Goal: Information Seeking & Learning: Learn about a topic

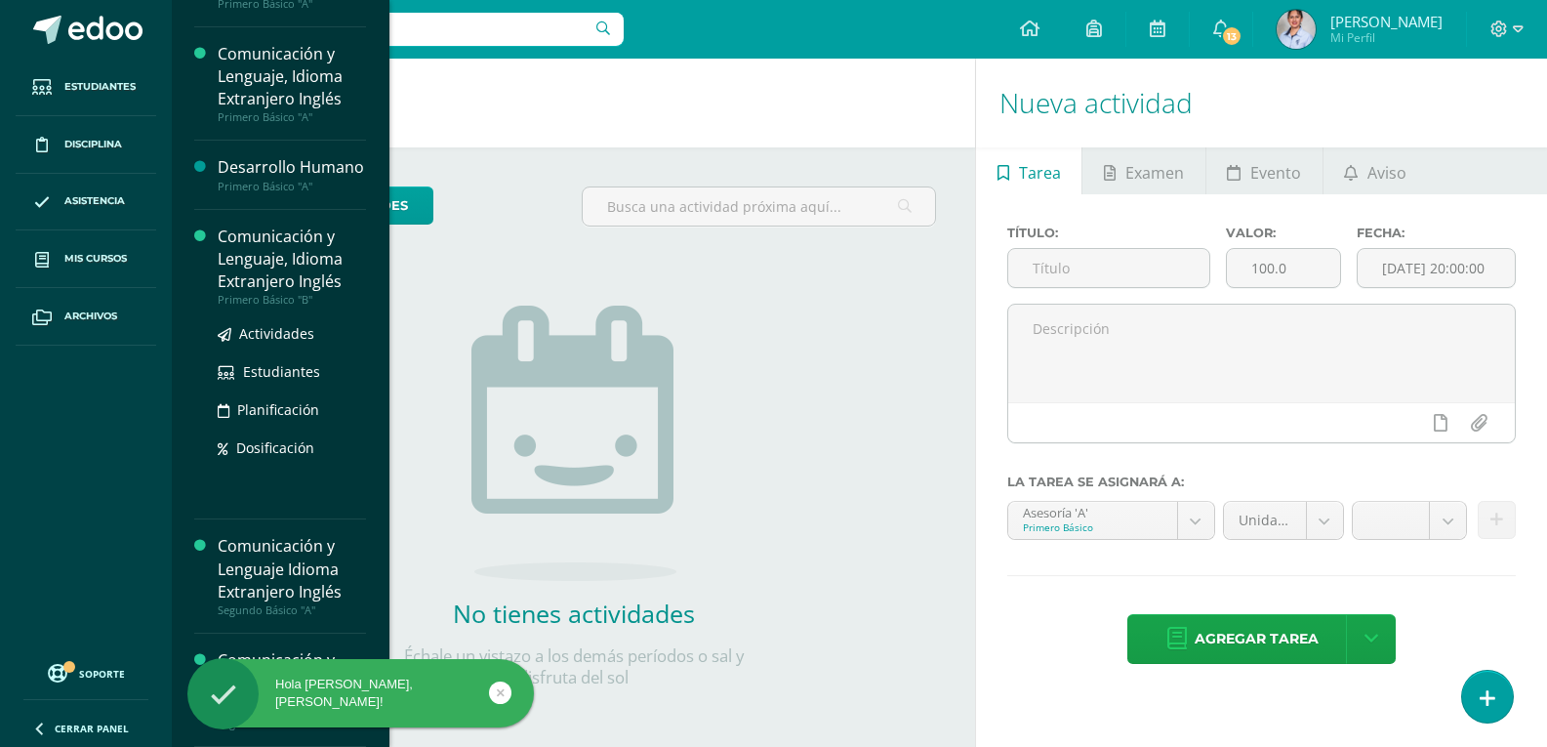
scroll to position [63, 0]
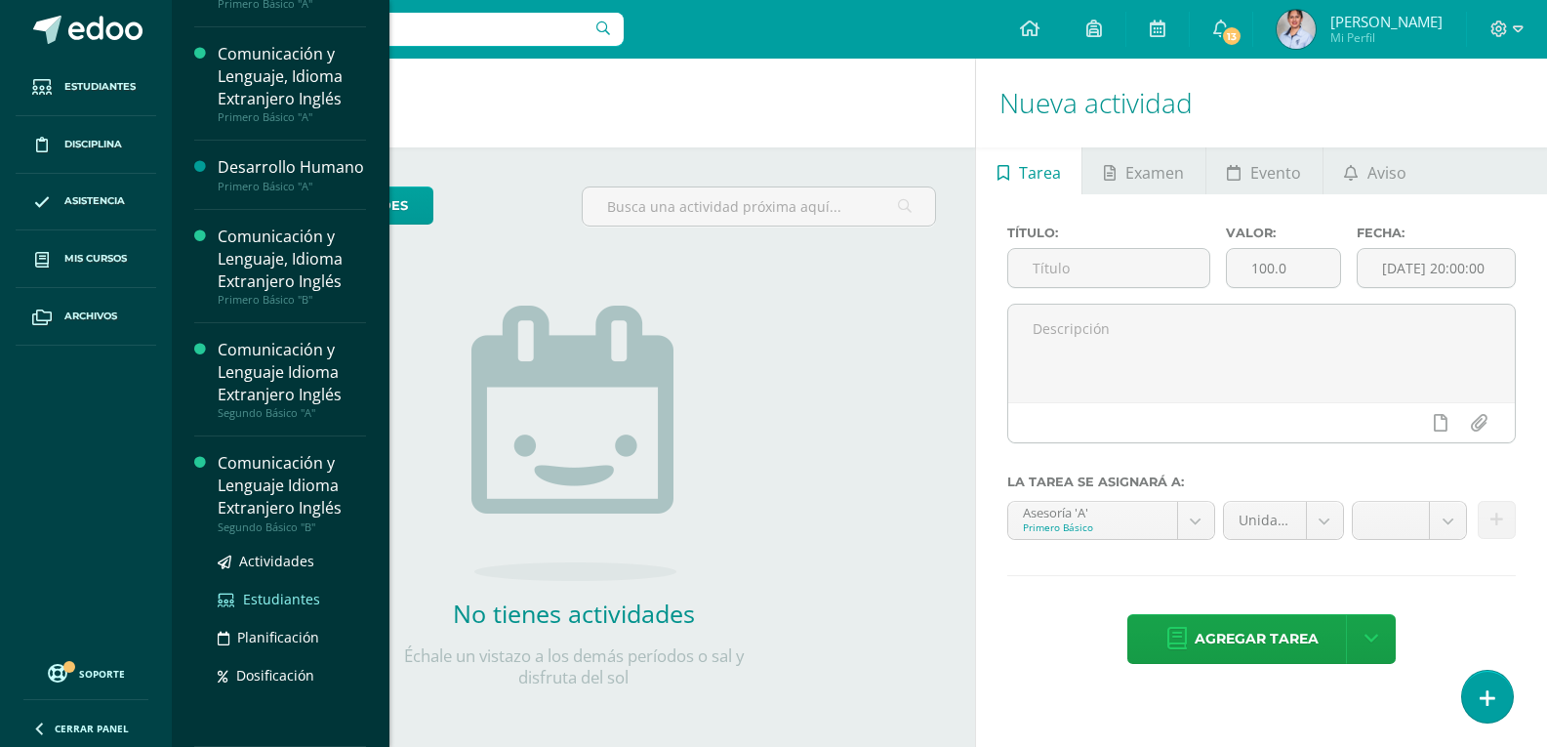
click at [281, 603] on span "Estudiantes" at bounding box center [281, 599] width 77 height 19
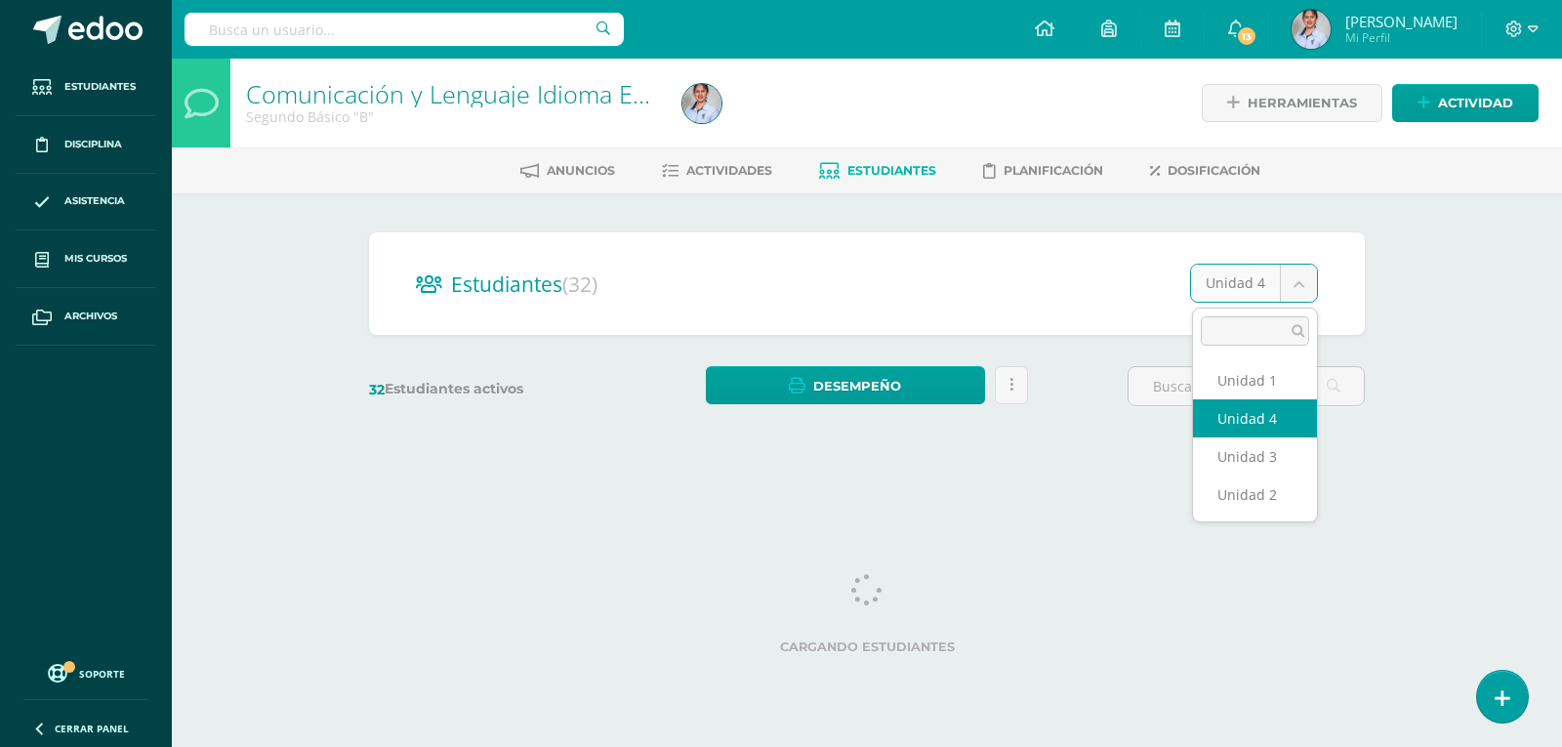
click at [1305, 291] on body "Estudiantes Disciplina Asistencia Mis cursos Archivos Soporte Ayuda Reportar un…" at bounding box center [781, 232] width 1562 height 464
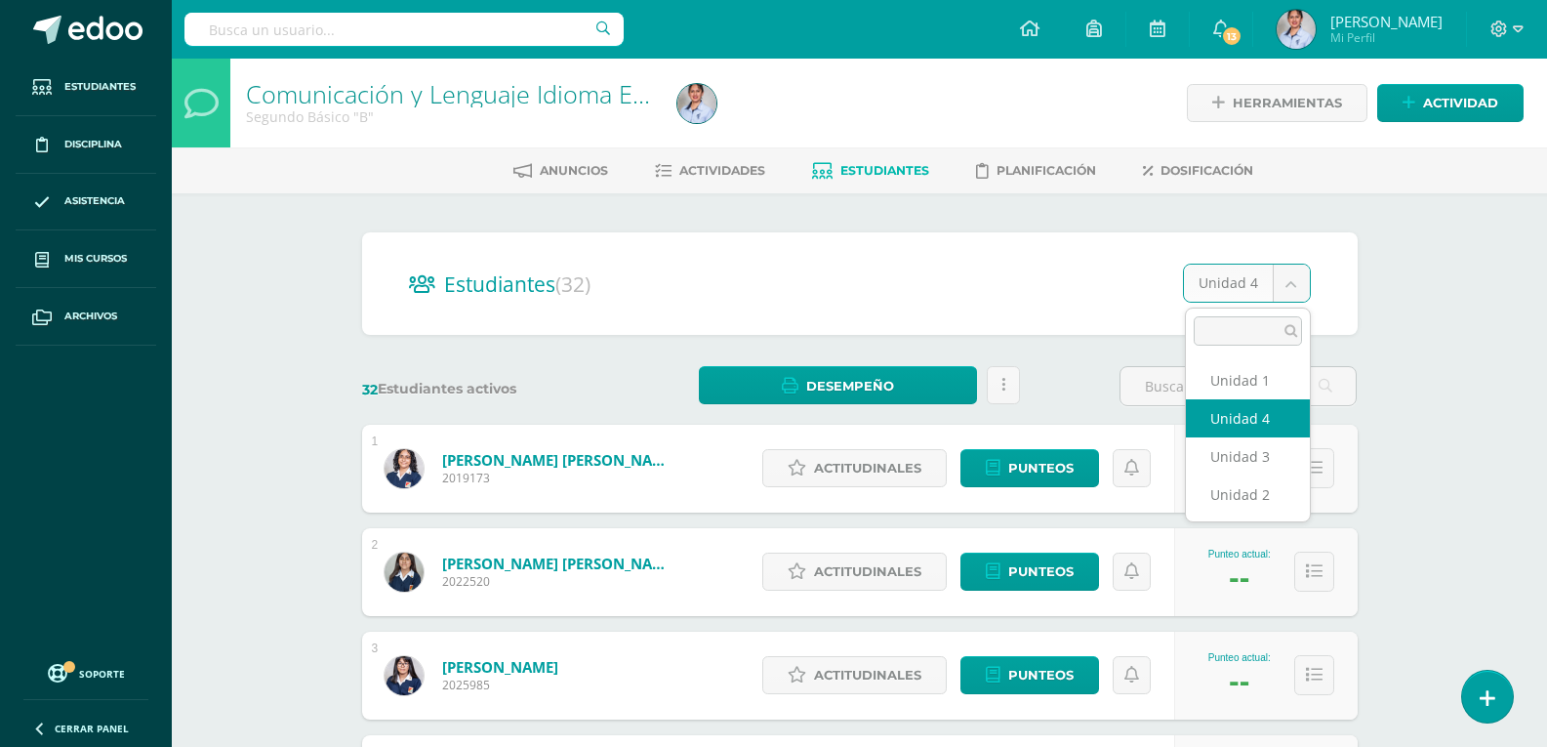
select select "/dashboard/teacher/section/3750/students/?unit=116323"
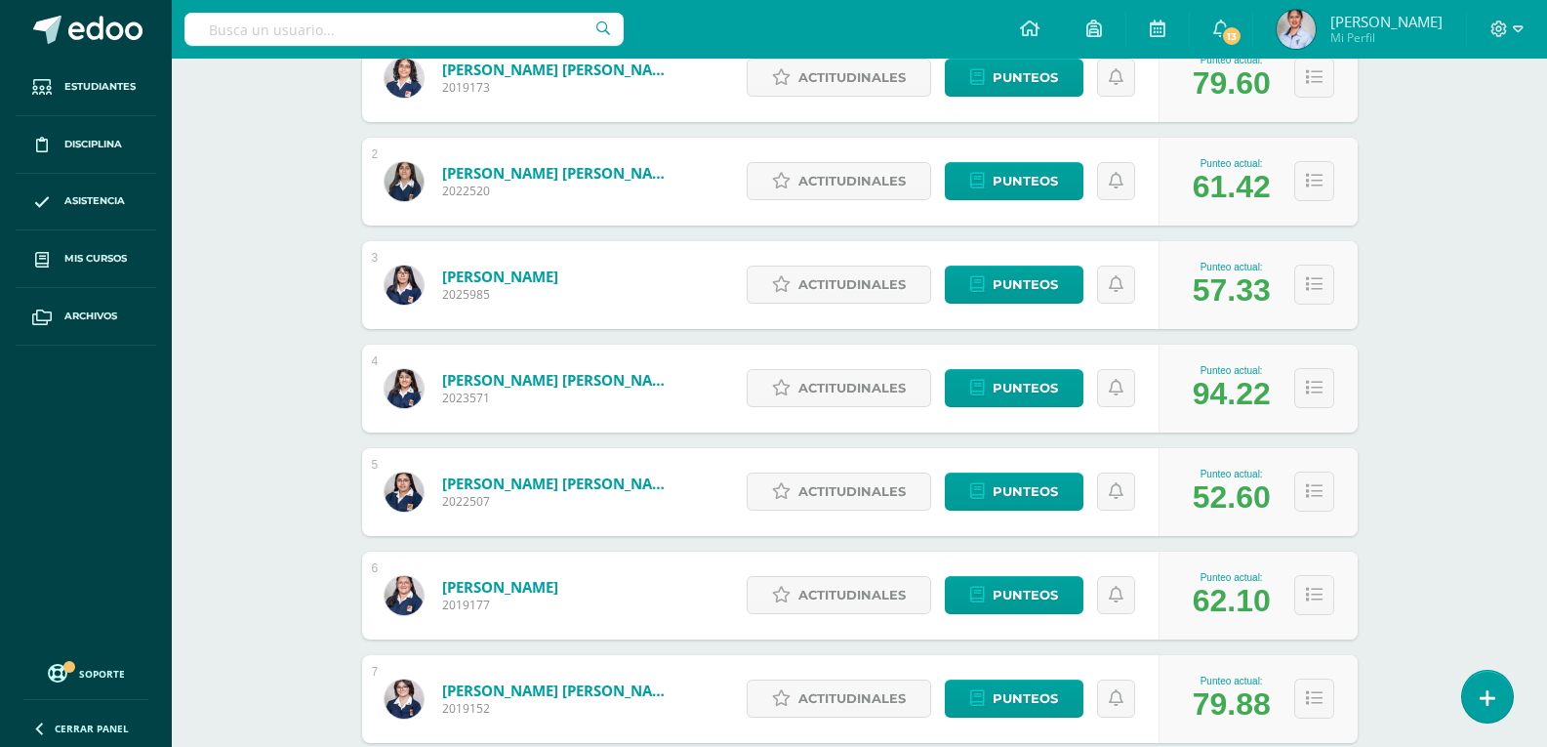
scroll to position [586, 0]
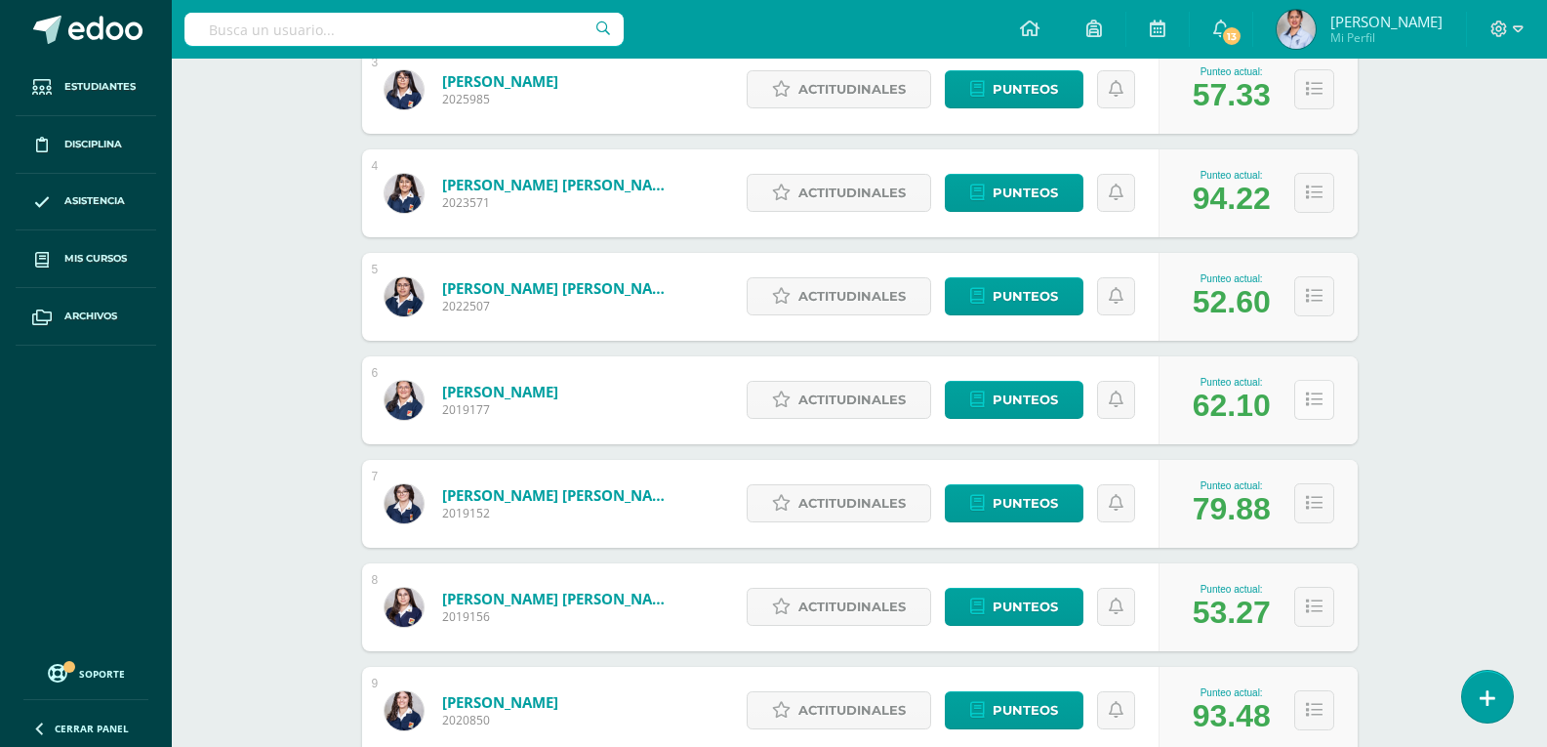
click at [1318, 388] on button at bounding box center [1314, 400] width 40 height 40
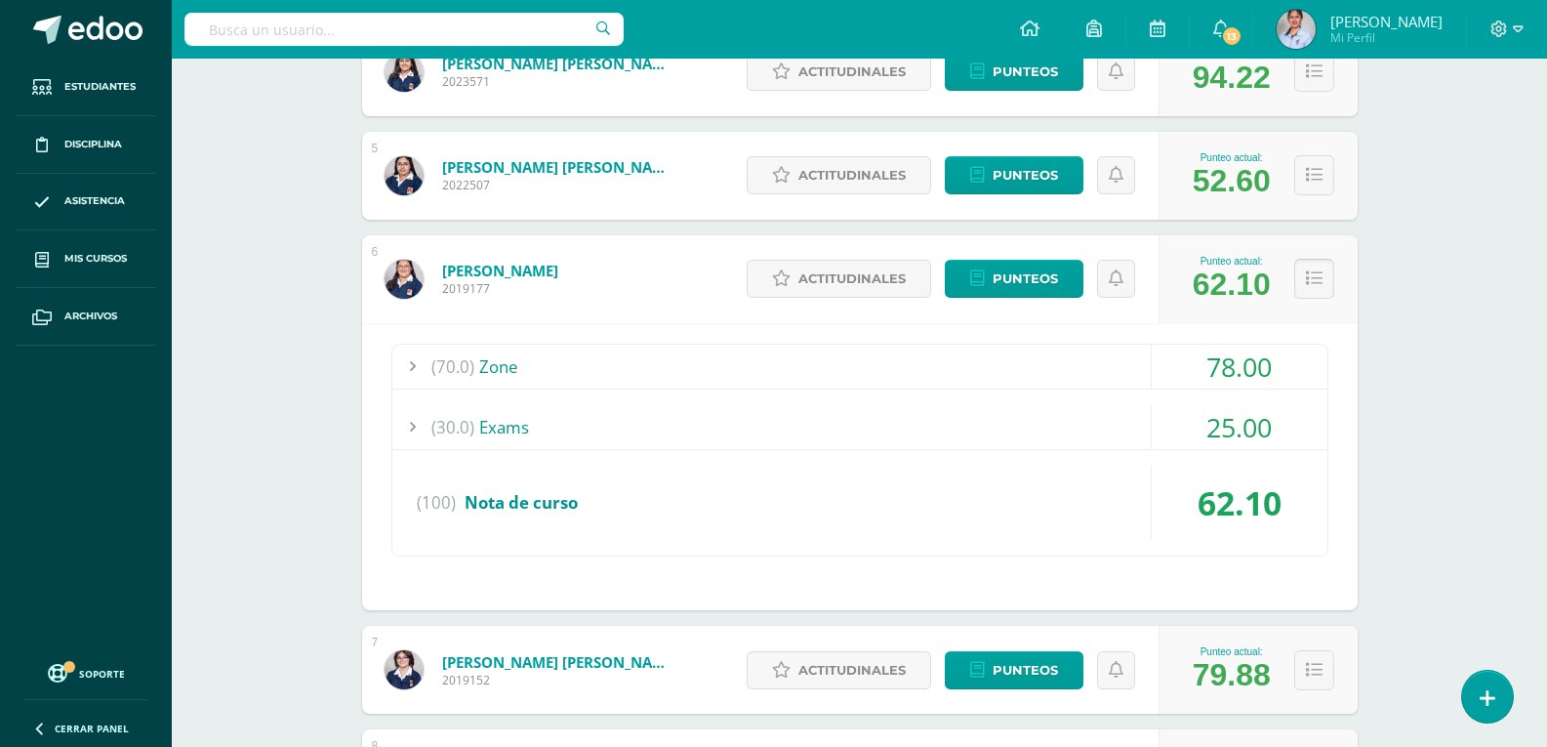
scroll to position [781, 0]
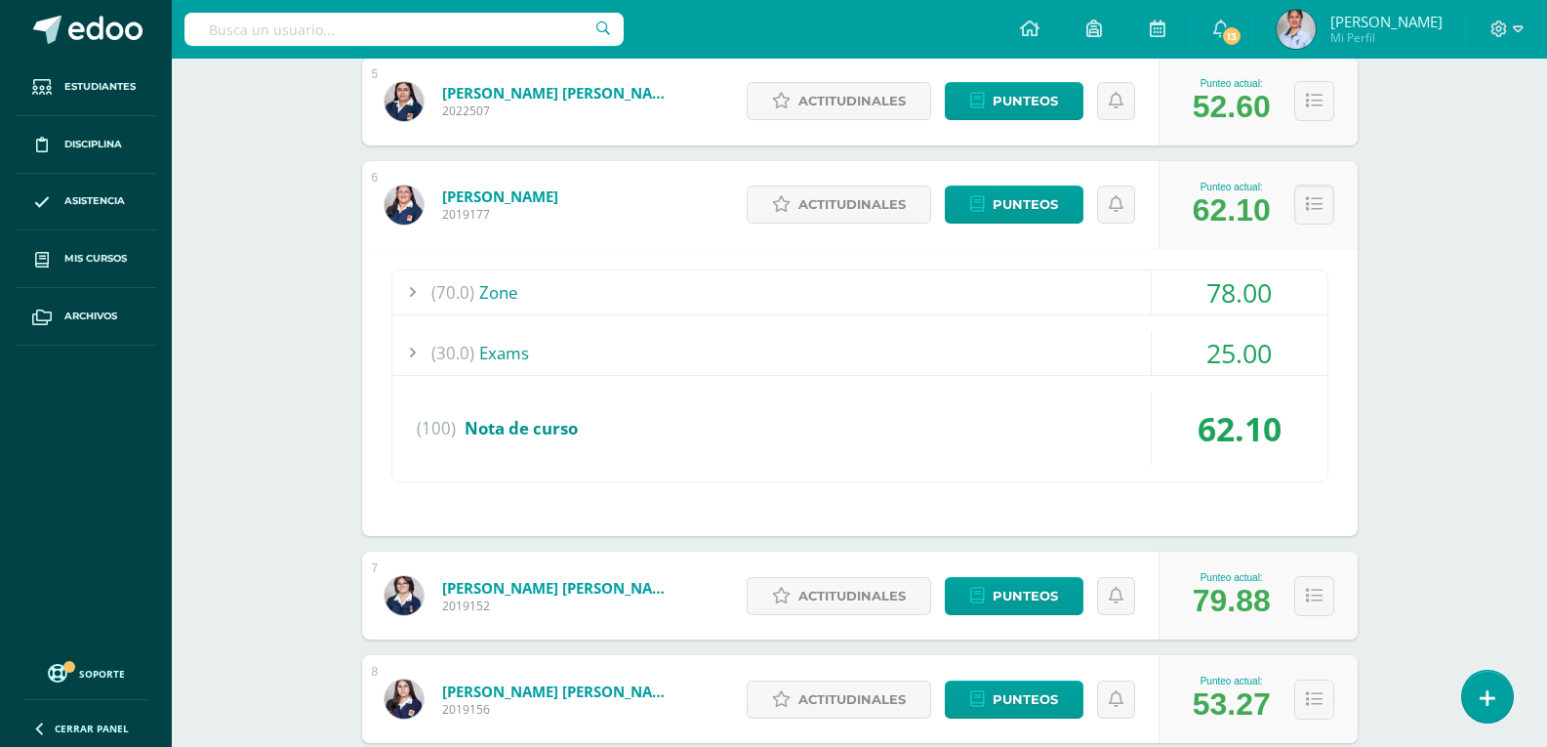
click at [406, 293] on div at bounding box center [411, 292] width 39 height 44
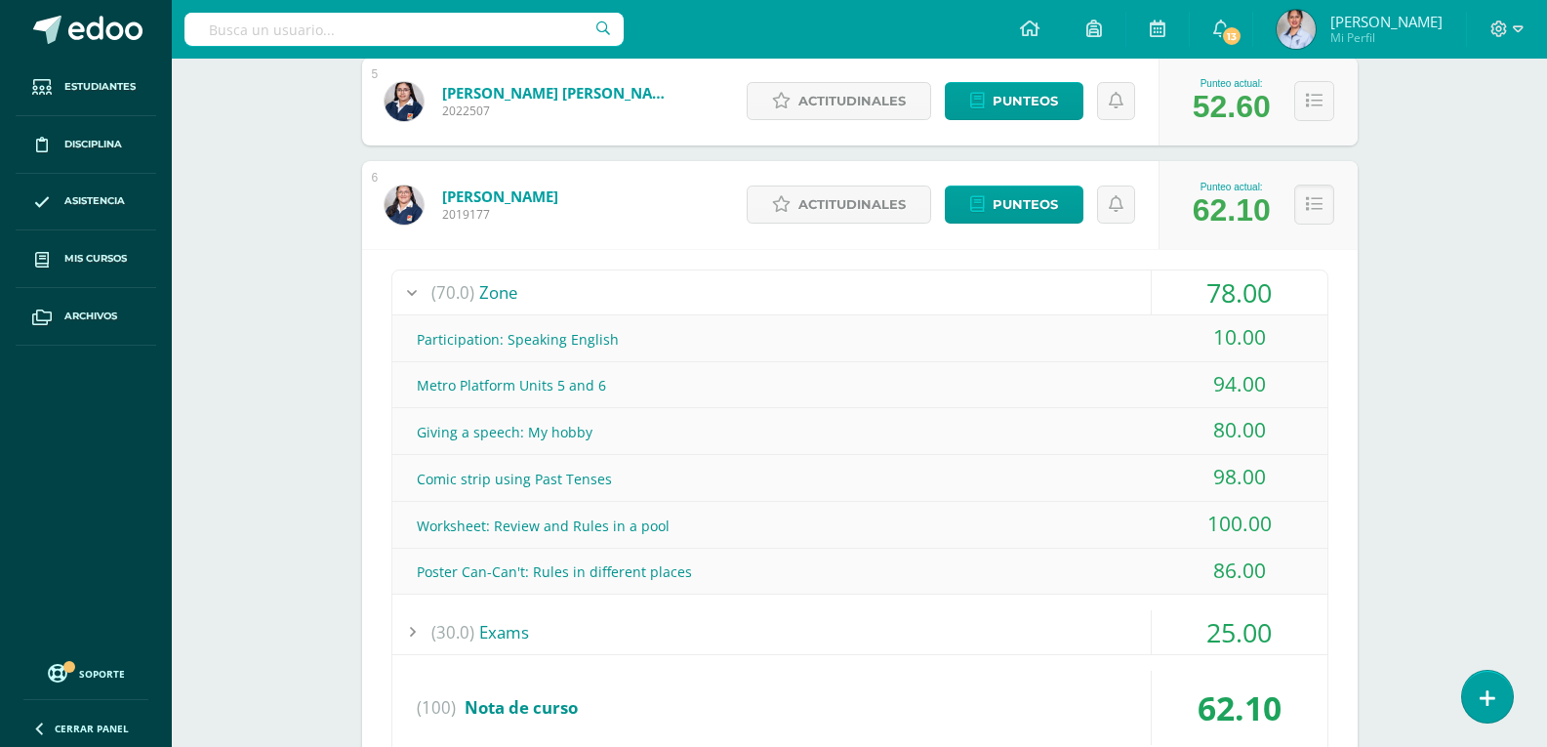
click at [412, 632] on div at bounding box center [411, 632] width 39 height 44
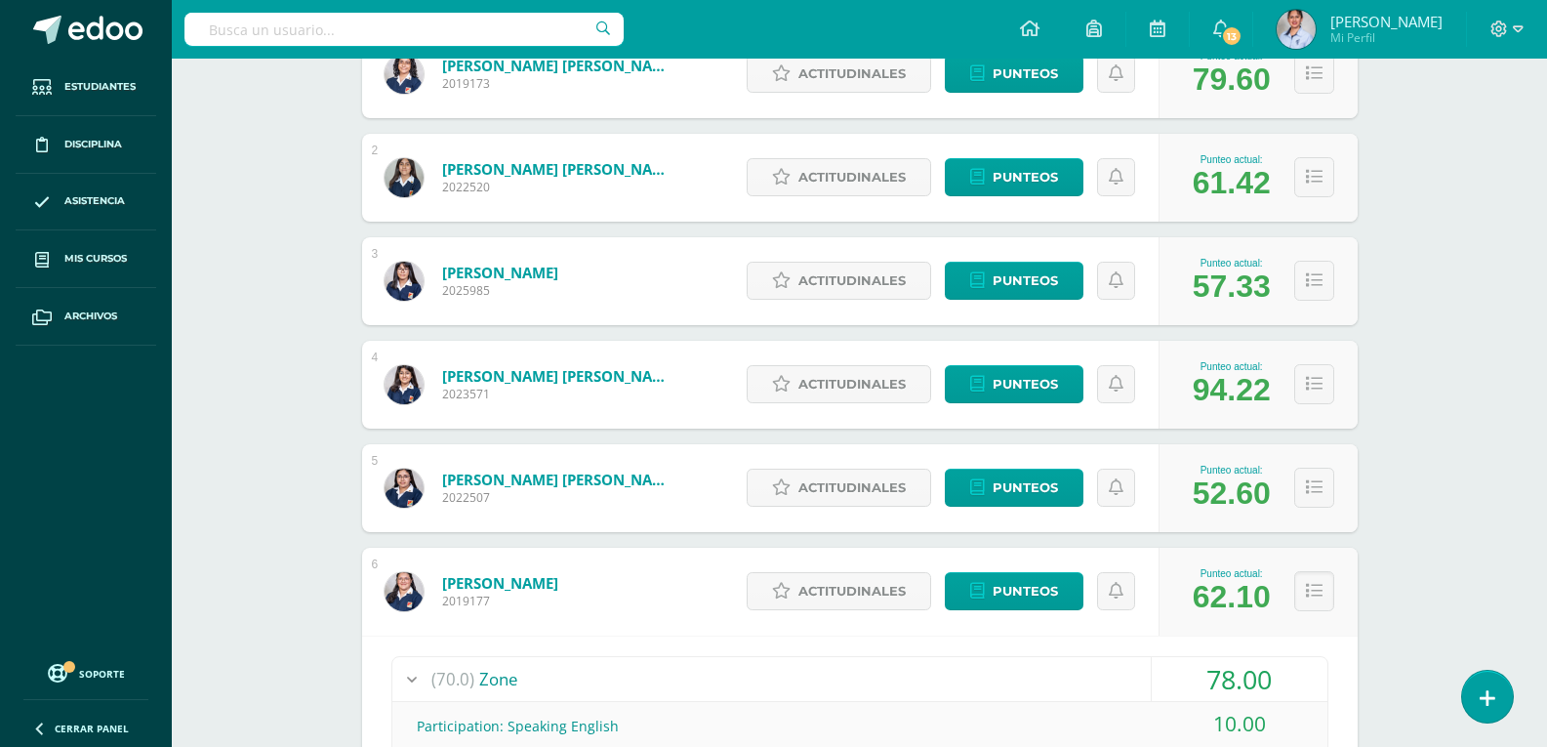
scroll to position [390, 0]
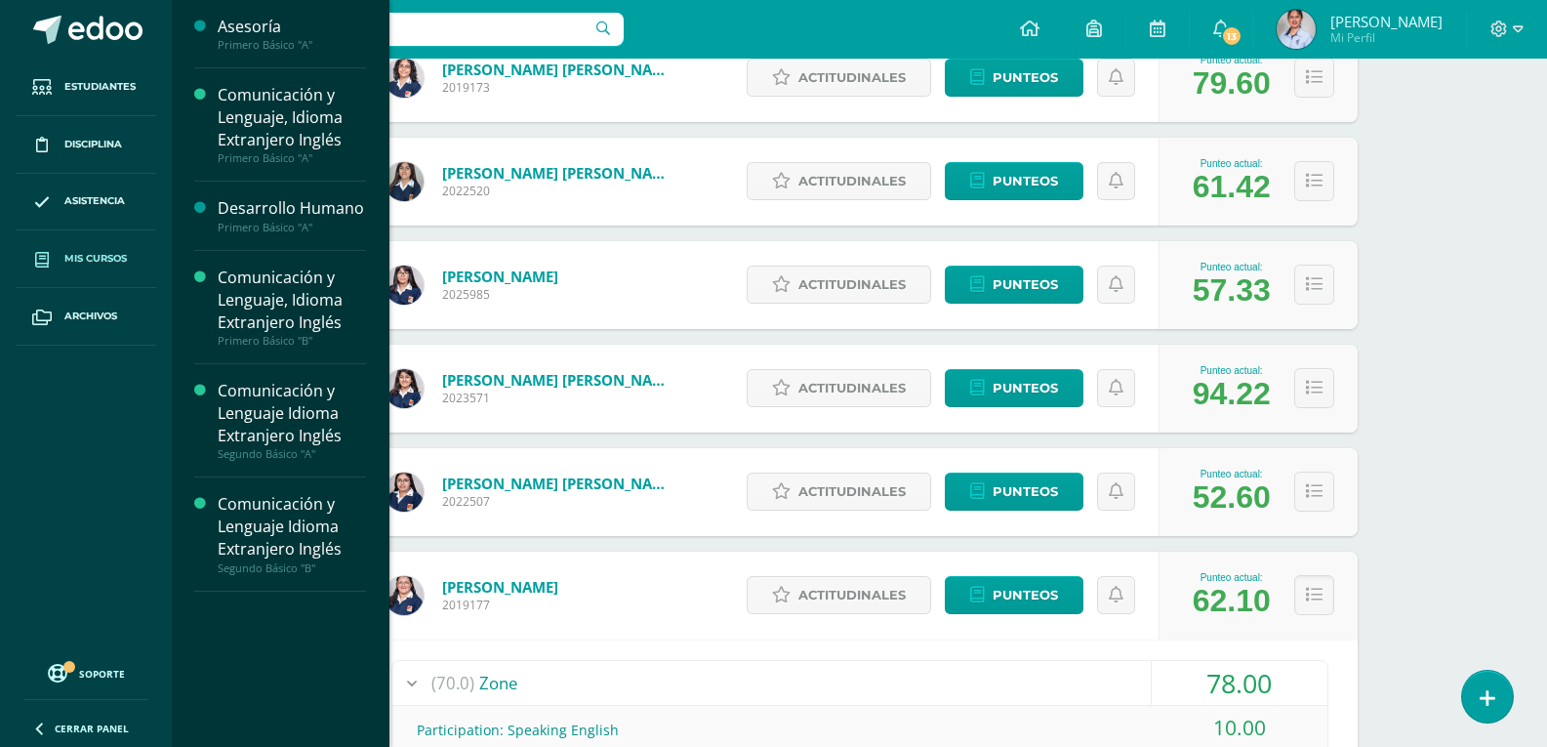
click at [95, 257] on span "Mis cursos" at bounding box center [95, 259] width 62 height 16
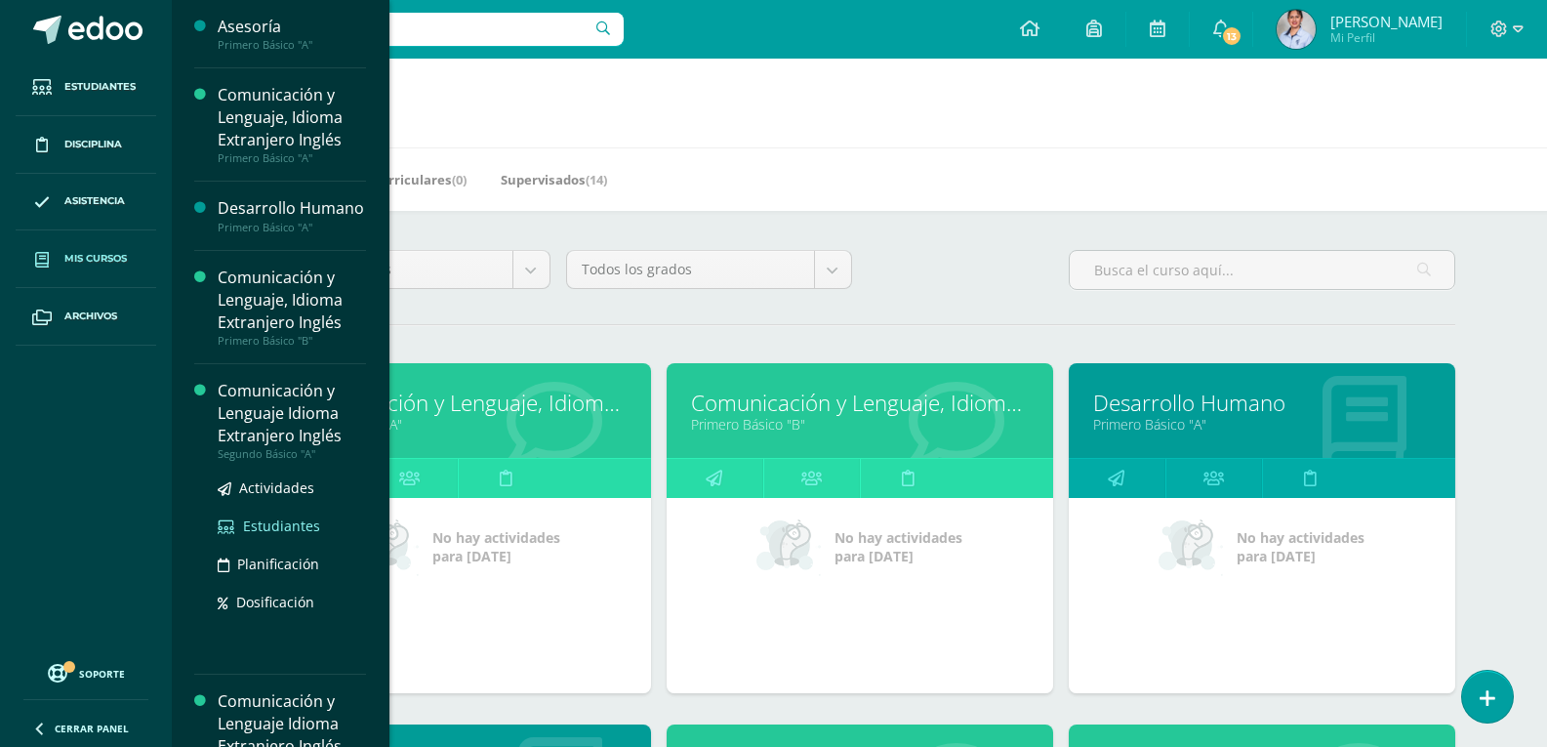
click at [291, 535] on span "Estudiantes" at bounding box center [281, 525] width 77 height 19
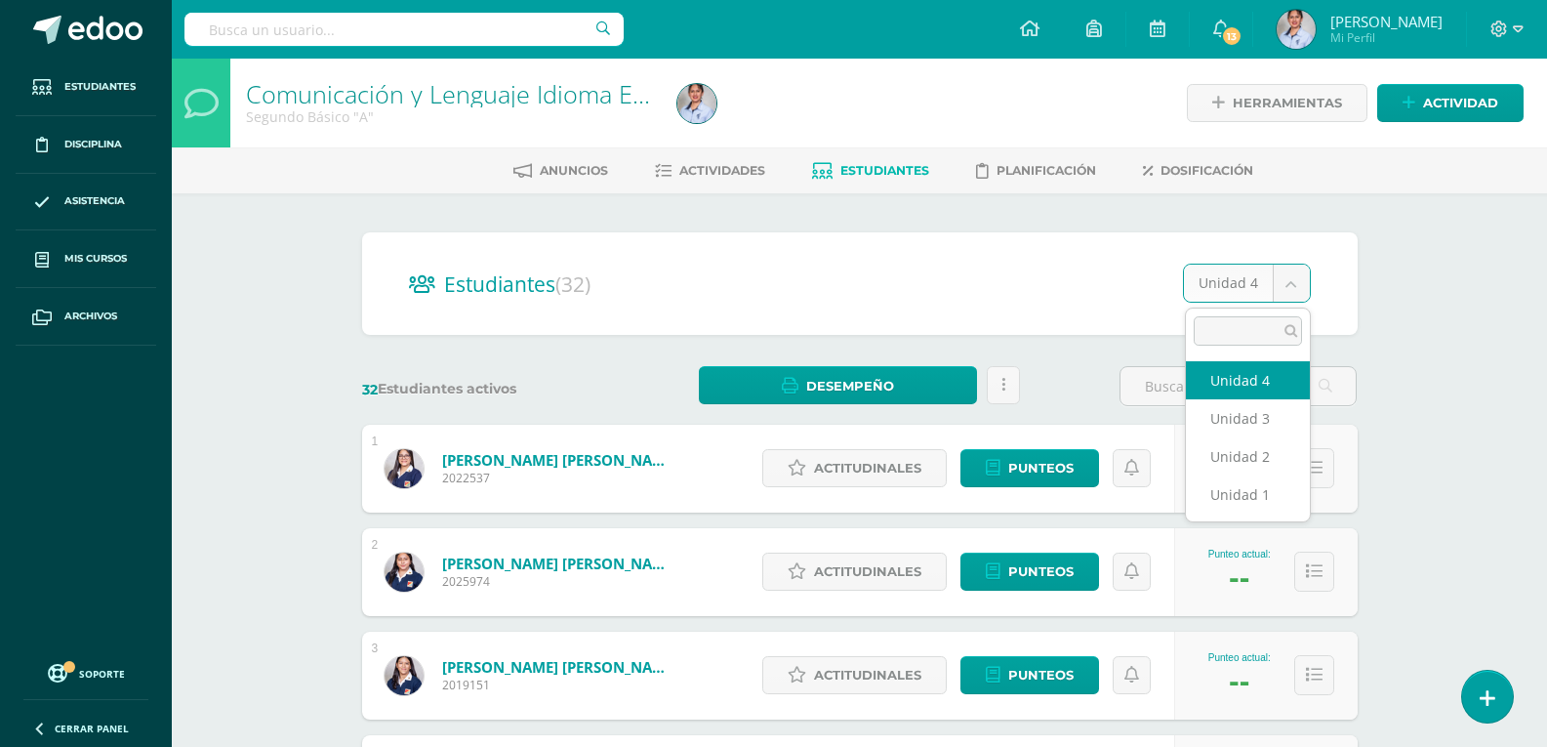
select select "/dashboard/teacher/section/3734/students/?unit=116211"
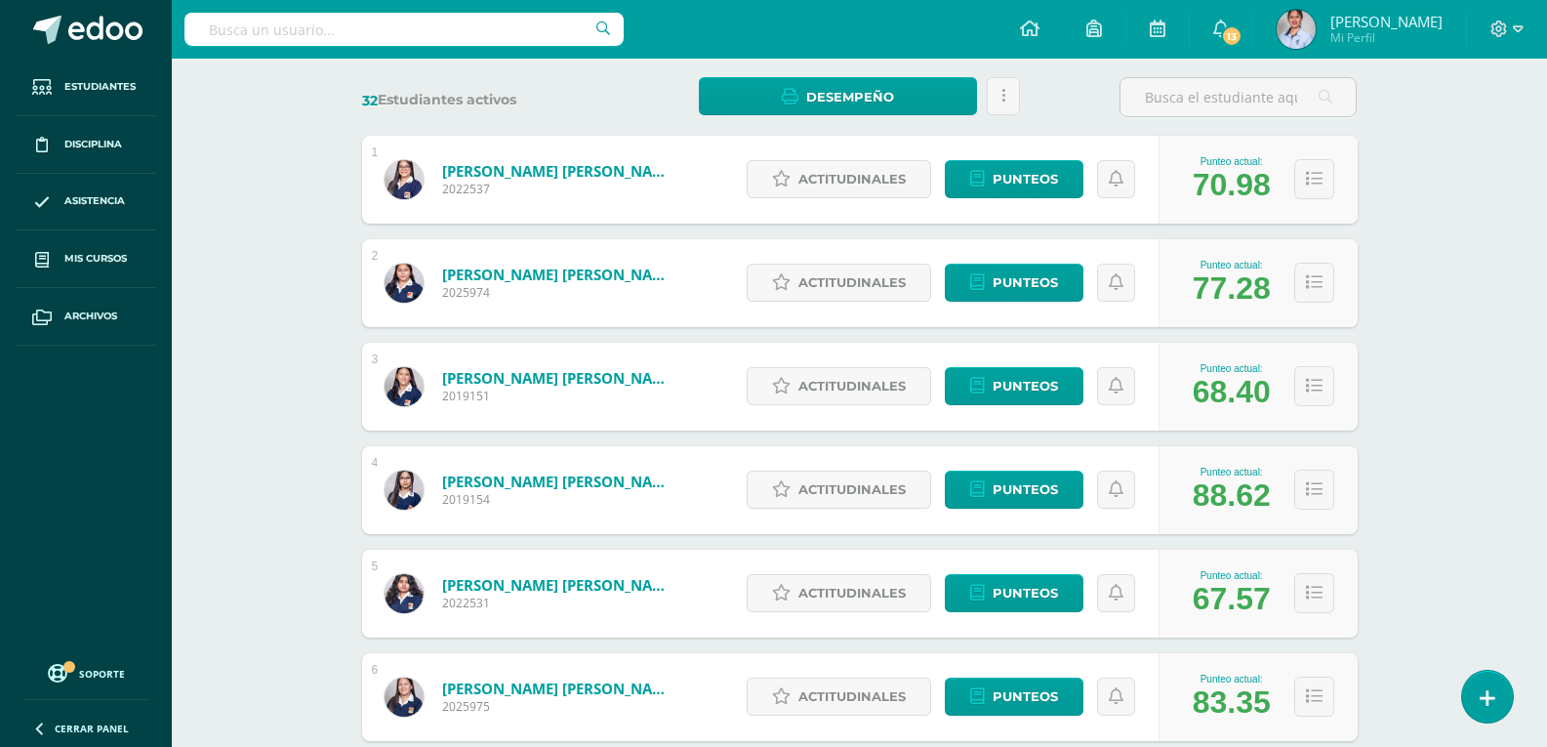
scroll to position [293, 0]
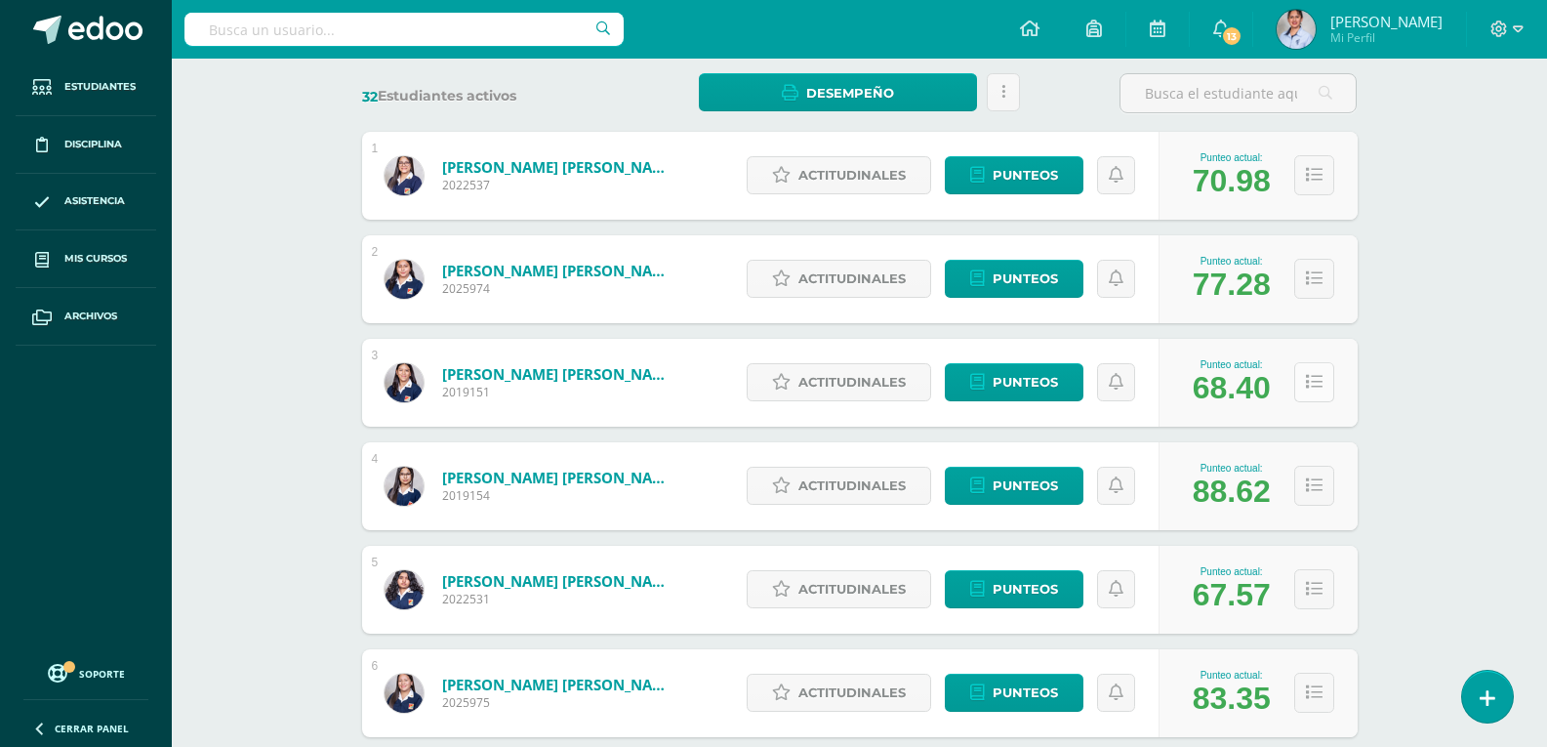
click at [1318, 387] on icon at bounding box center [1314, 382] width 17 height 17
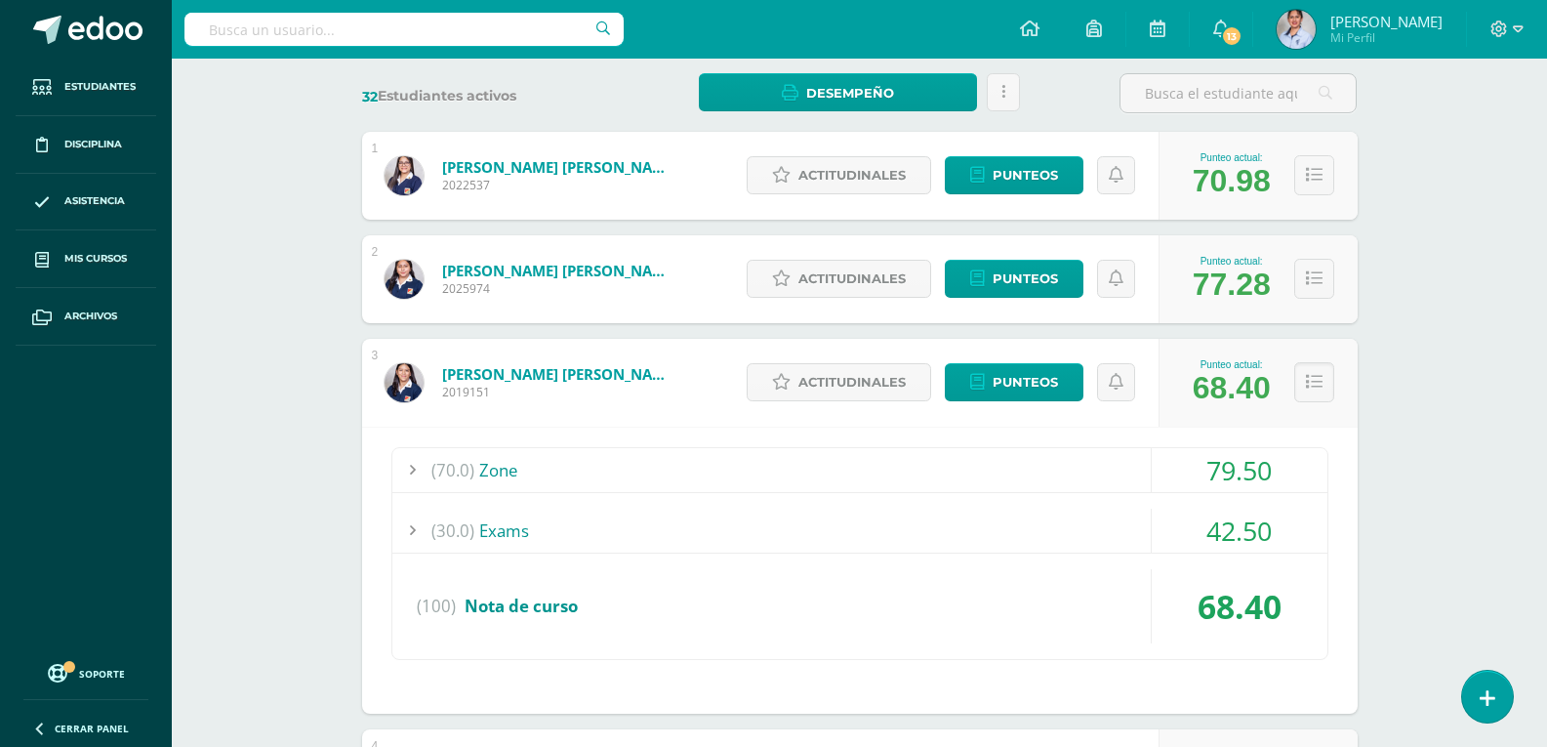
click at [409, 473] on div at bounding box center [411, 470] width 39 height 44
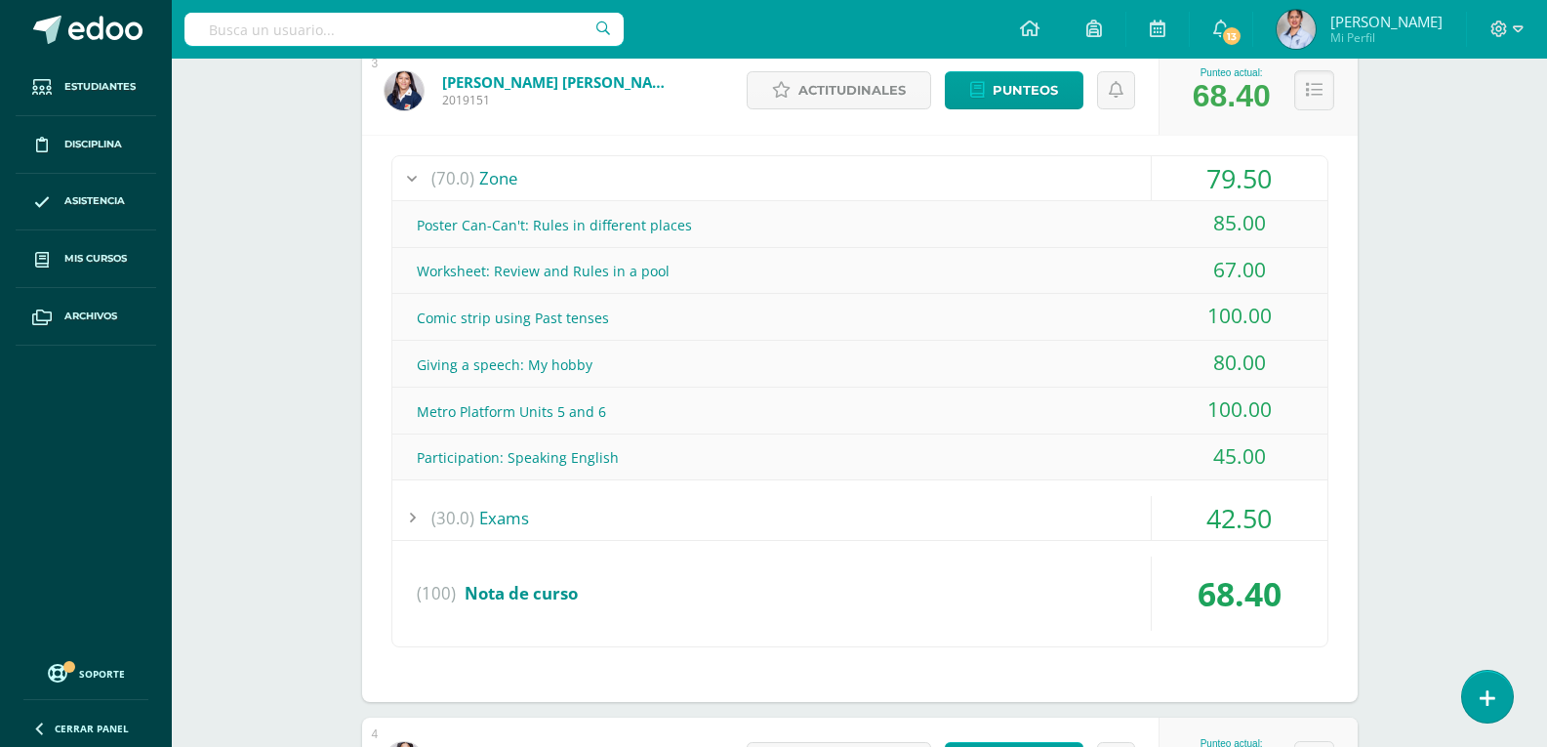
scroll to position [586, 0]
click at [1517, 31] on icon at bounding box center [1518, 28] width 11 height 7
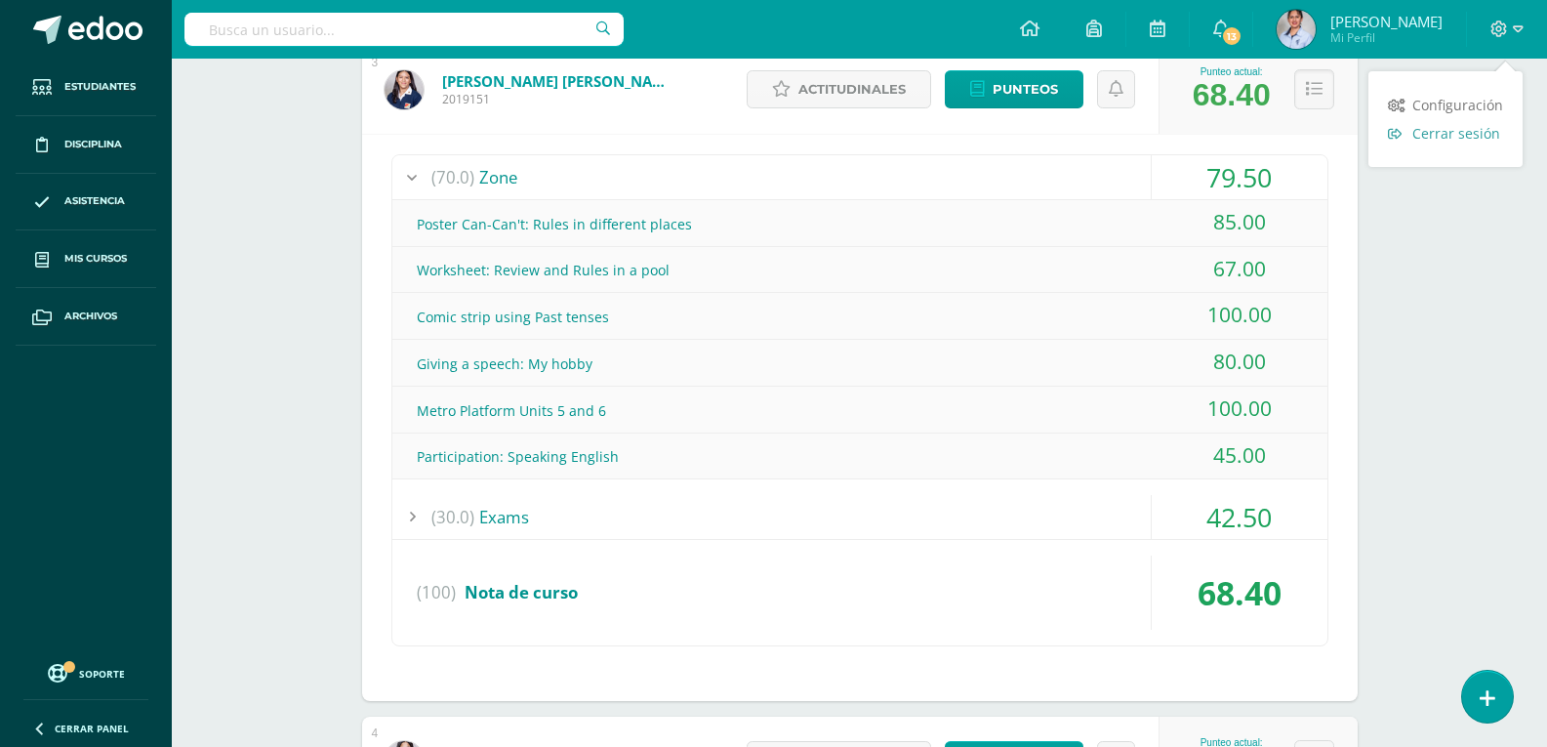
click at [1470, 137] on span "Cerrar sesión" at bounding box center [1457, 133] width 88 height 19
